Goal: Information Seeking & Learning: Learn about a topic

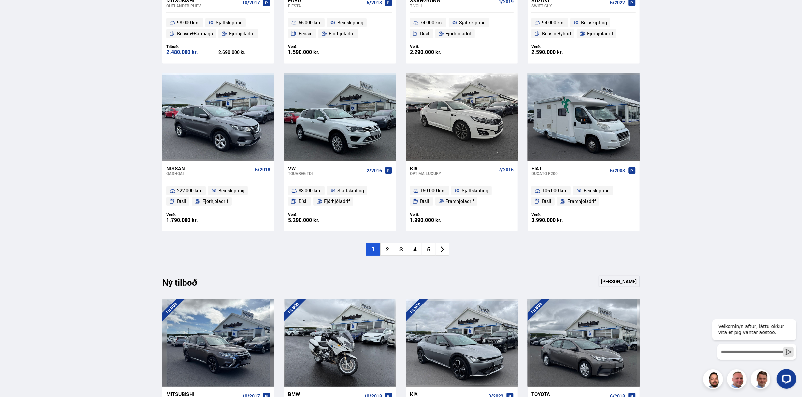
scroll to position [428, 0]
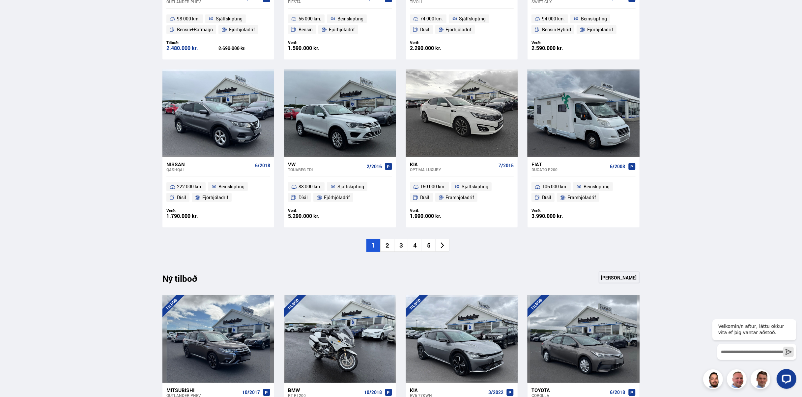
click at [389, 248] on li "2" at bounding box center [387, 245] width 14 height 13
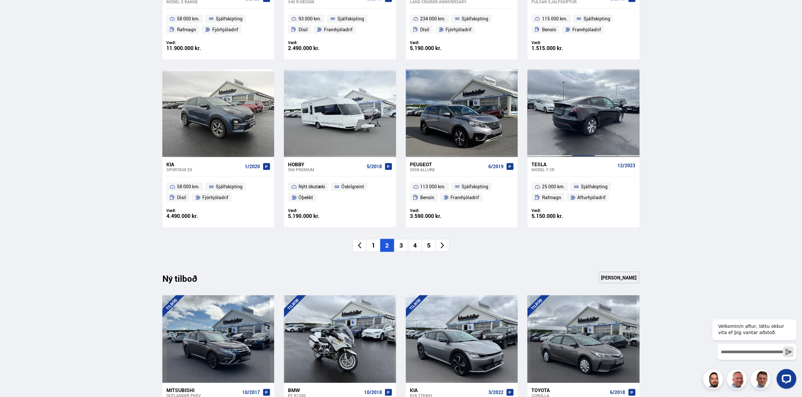
click at [586, 125] on div at bounding box center [583, 113] width 22 height 88
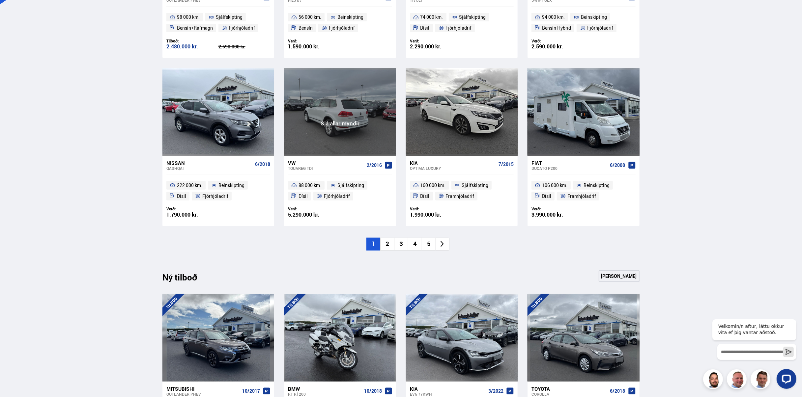
scroll to position [430, 0]
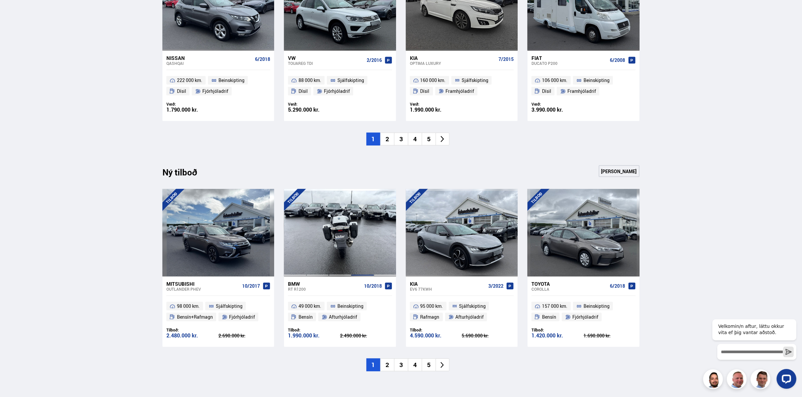
scroll to position [593, 0]
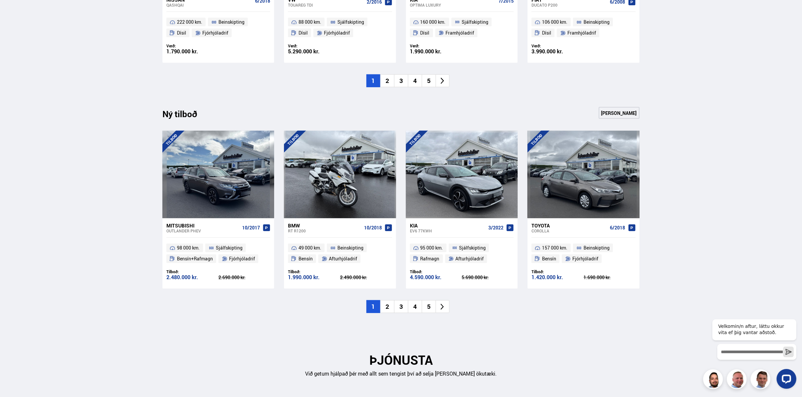
click at [386, 81] on li "2" at bounding box center [387, 80] width 14 height 13
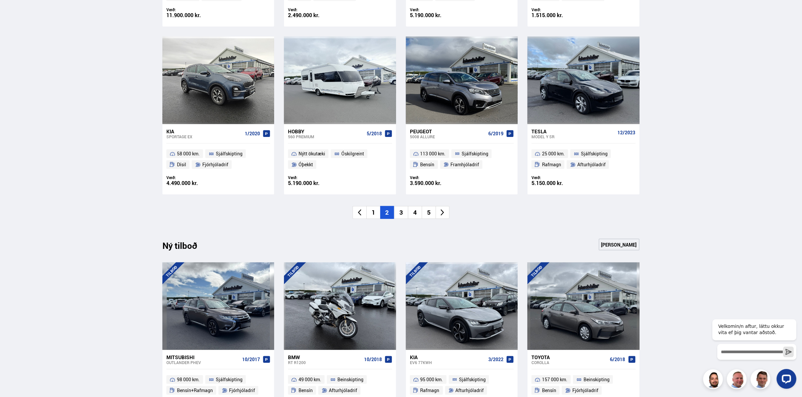
scroll to position [461, 0]
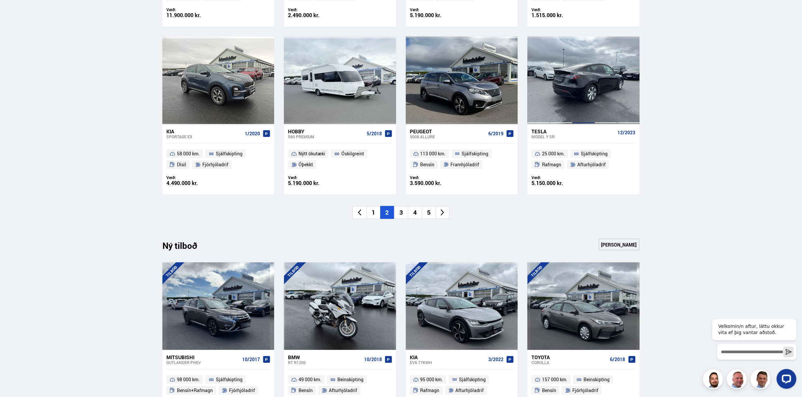
click at [583, 99] on div at bounding box center [583, 81] width 22 height 88
